Goal: Information Seeking & Learning: Find specific fact

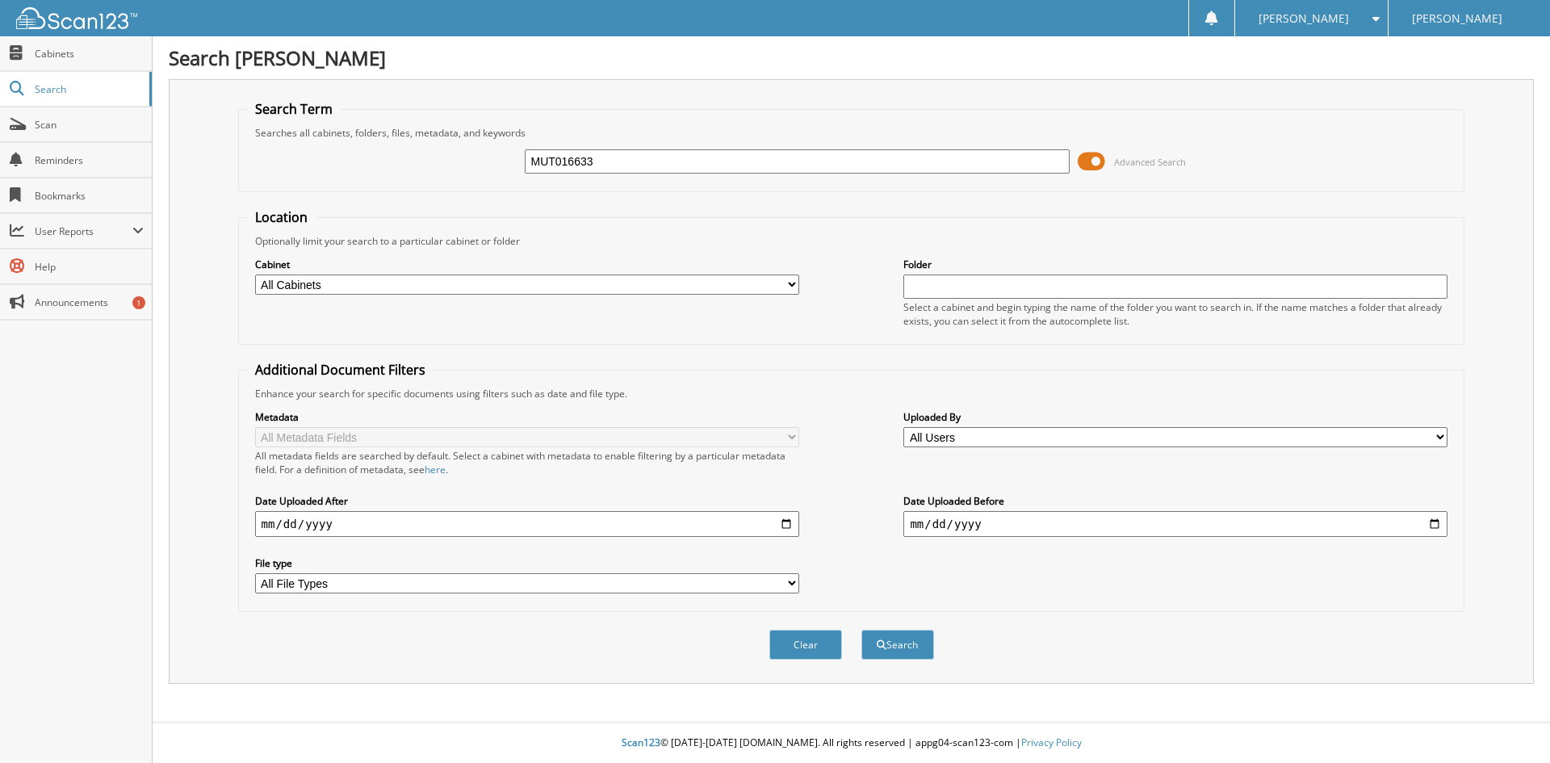
type input "MUT016633"
click at [908, 666] on div "Clear Search" at bounding box center [851, 644] width 1227 height 65
click at [905, 654] on button "Search" at bounding box center [898, 645] width 73 height 30
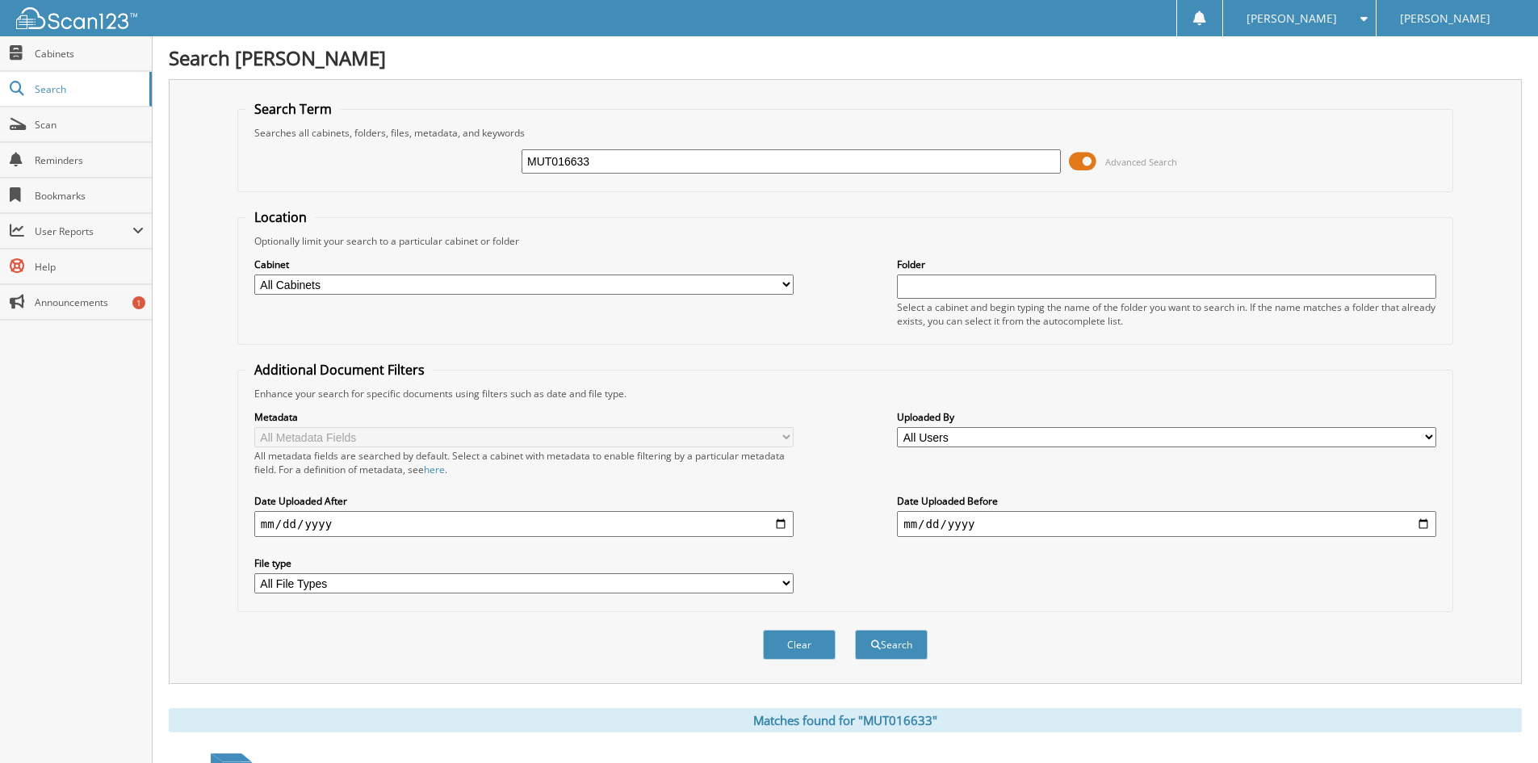
scroll to position [229, 0]
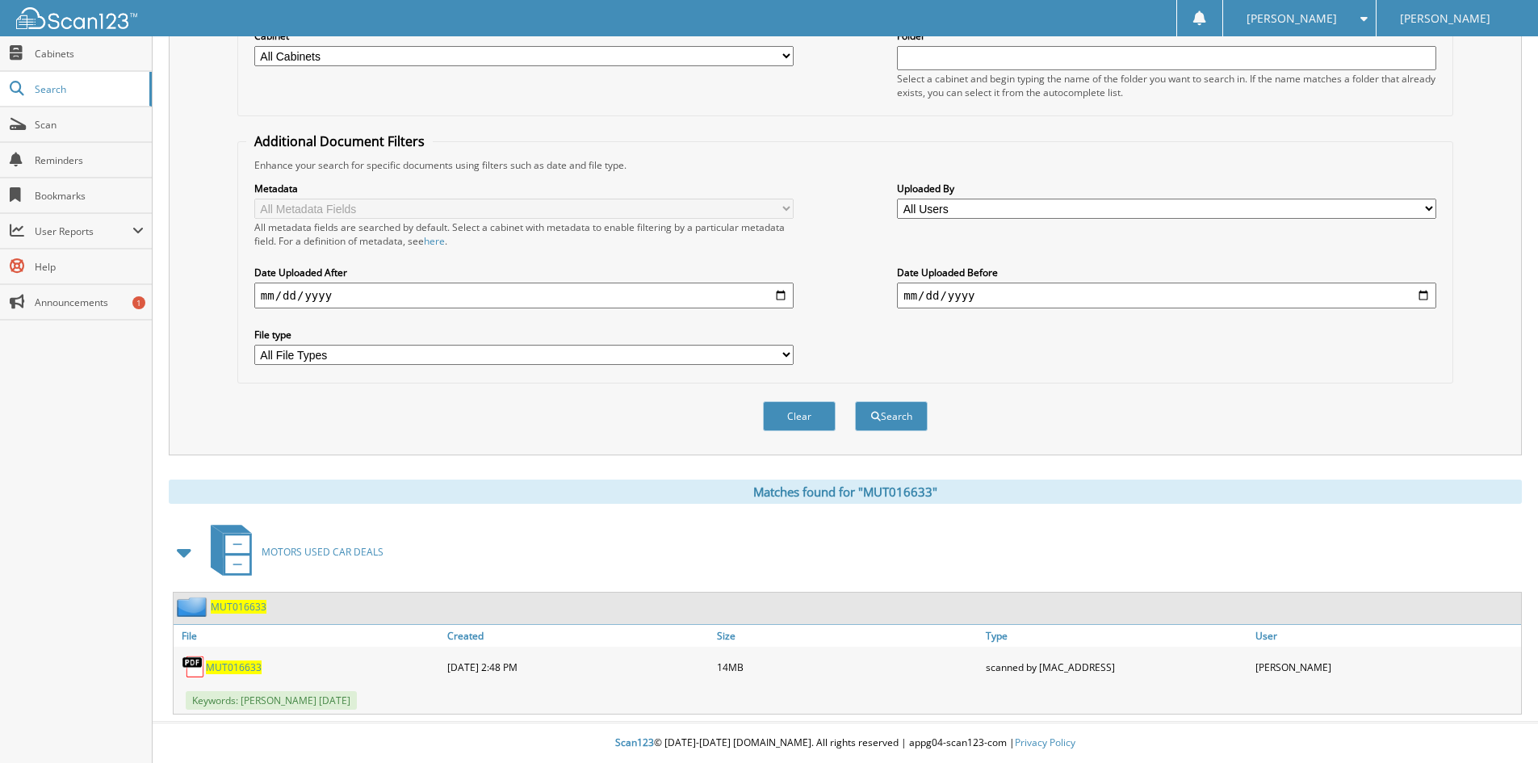
click at [233, 663] on span "MUT016633" at bounding box center [234, 667] width 56 height 14
